Goal: Task Accomplishment & Management: Use online tool/utility

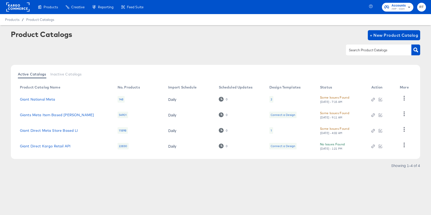
click at [10, 5] on rect at bounding box center [17, 7] width 23 height 9
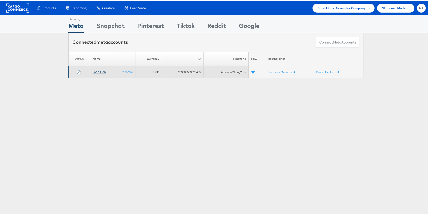
click at [95, 70] on link "Food Lion" at bounding box center [98, 71] width 13 height 4
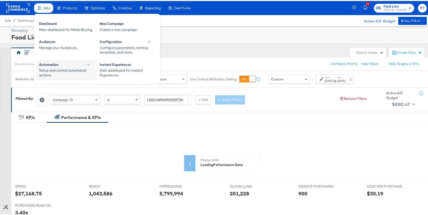
click at [73, 67] on div "Automation" at bounding box center [66, 64] width 55 height 6
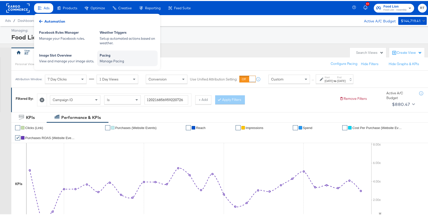
click at [120, 58] on div "Manage Pacing" at bounding box center [127, 60] width 55 height 5
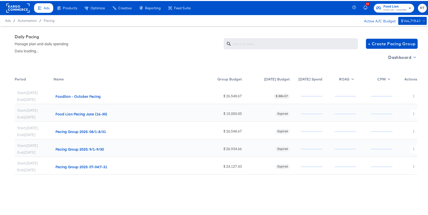
click at [406, 55] on span "Dashboard" at bounding box center [401, 56] width 27 height 7
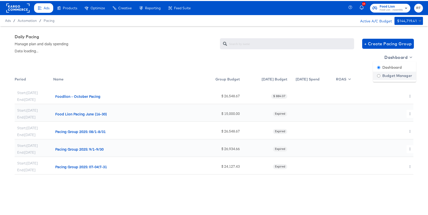
click at [395, 73] on div "Budget Manager" at bounding box center [394, 74] width 35 height 5
radio input "false"
radio input "true"
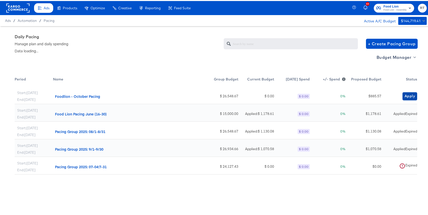
click at [409, 94] on span "Apply" at bounding box center [409, 95] width 11 height 6
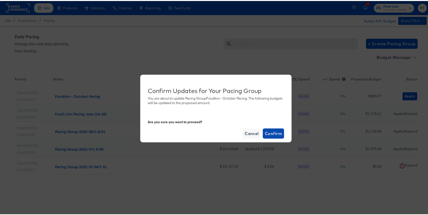
click at [268, 132] on span "Confirm" at bounding box center [273, 132] width 17 height 7
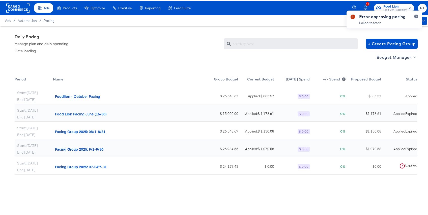
click at [341, 60] on div "Error approving pacing Failed to fetch" at bounding box center [384, 99] width 86 height 188
click at [415, 16] on icon "button" at bounding box center [416, 15] width 2 height 3
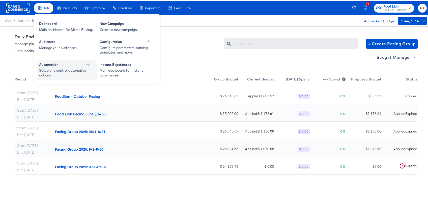
click at [58, 72] on div "Setup and control automated actions." at bounding box center [64, 71] width 50 height 9
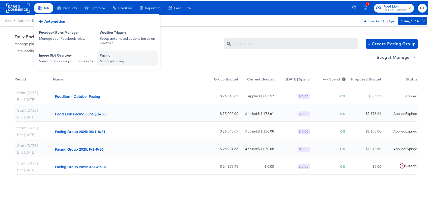
click at [105, 59] on div "Manage Pacing" at bounding box center [127, 60] width 55 height 5
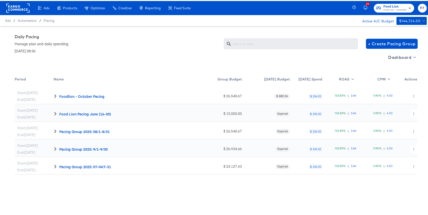
click at [401, 54] on span "Dashboard" at bounding box center [401, 56] width 27 height 7
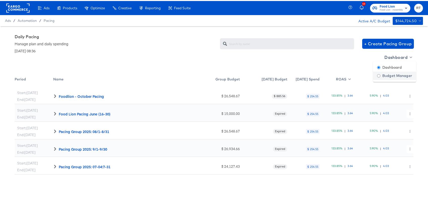
click at [395, 76] on div "Budget Manager" at bounding box center [394, 74] width 35 height 5
radio input "false"
radio input "true"
